Goal: Transaction & Acquisition: Purchase product/service

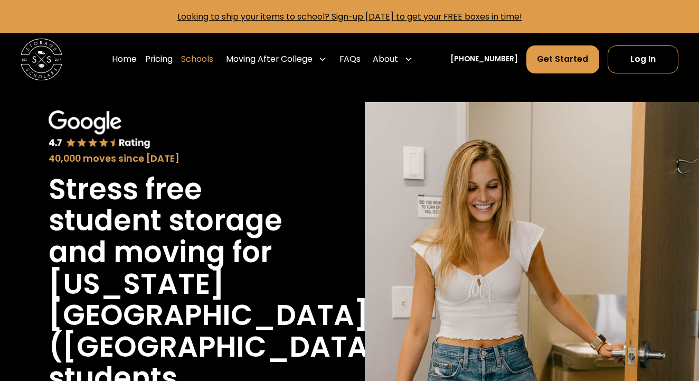
click at [213, 60] on link "Schools" at bounding box center [197, 59] width 32 height 29
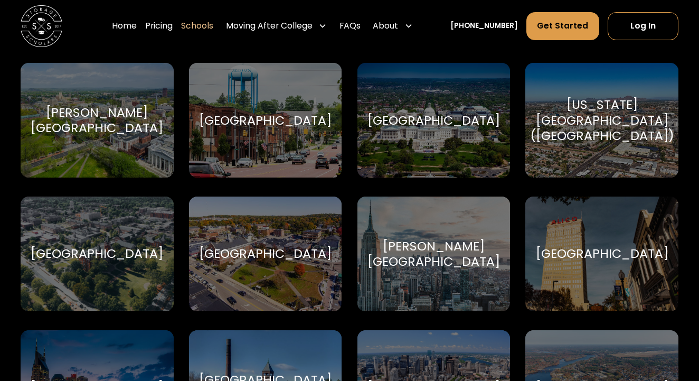
scroll to position [460, 0]
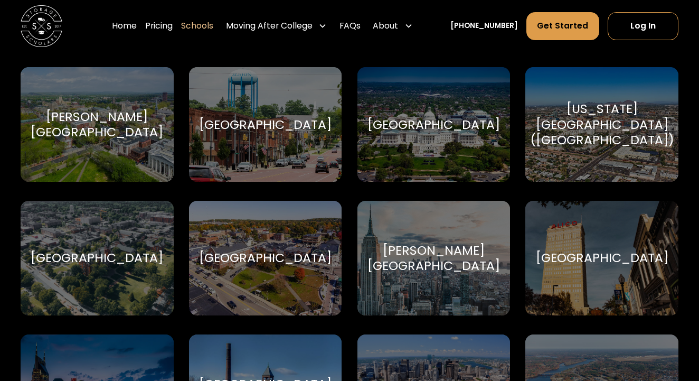
click at [623, 163] on div "Arizona State University (ASU) Arizona State University" at bounding box center [601, 124] width 153 height 115
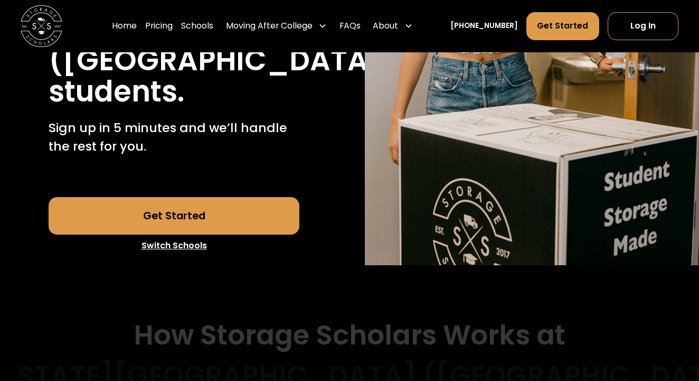
scroll to position [291, 0]
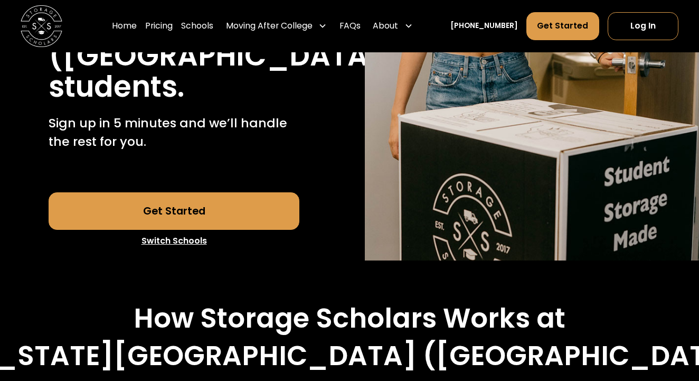
click at [180, 192] on link "Get Started" at bounding box center [174, 210] width 251 height 37
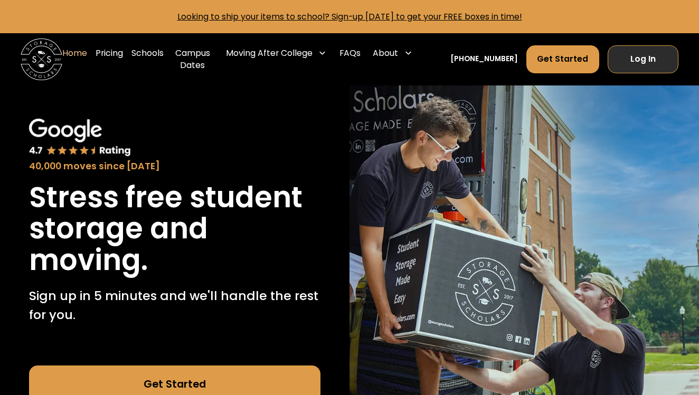
click at [629, 59] on link "Log In" at bounding box center [643, 59] width 71 height 28
